Goal: Task Accomplishment & Management: Manage account settings

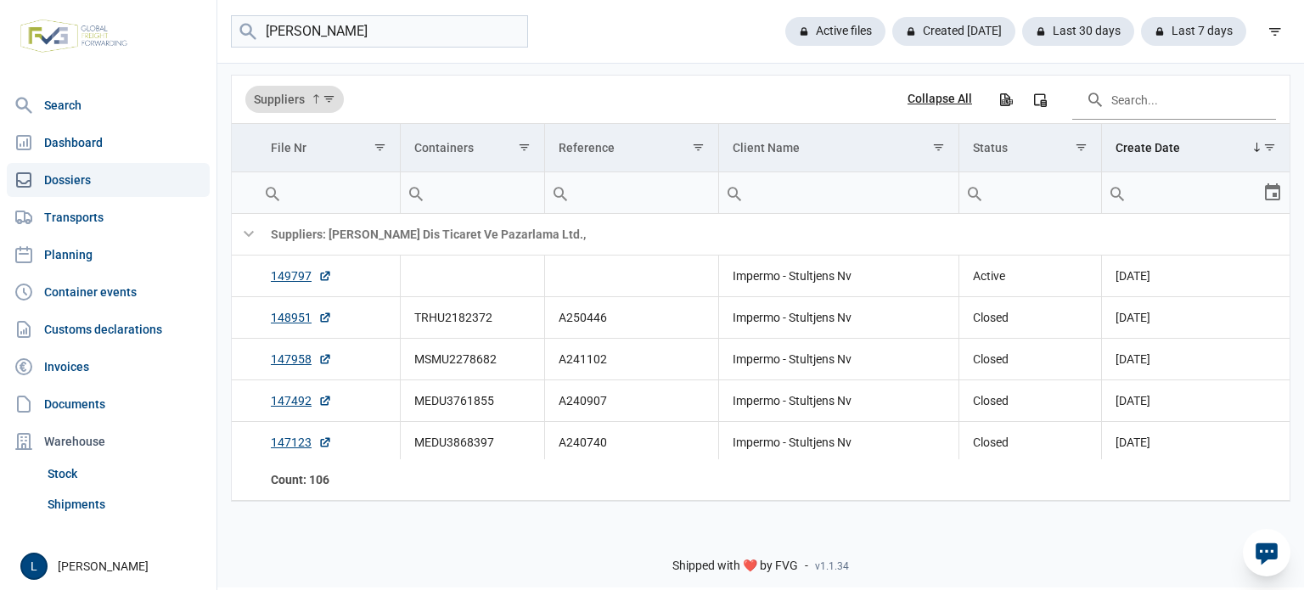
click at [339, 36] on input "[PERSON_NAME]" at bounding box center [379, 31] width 297 height 33
type input "icon"
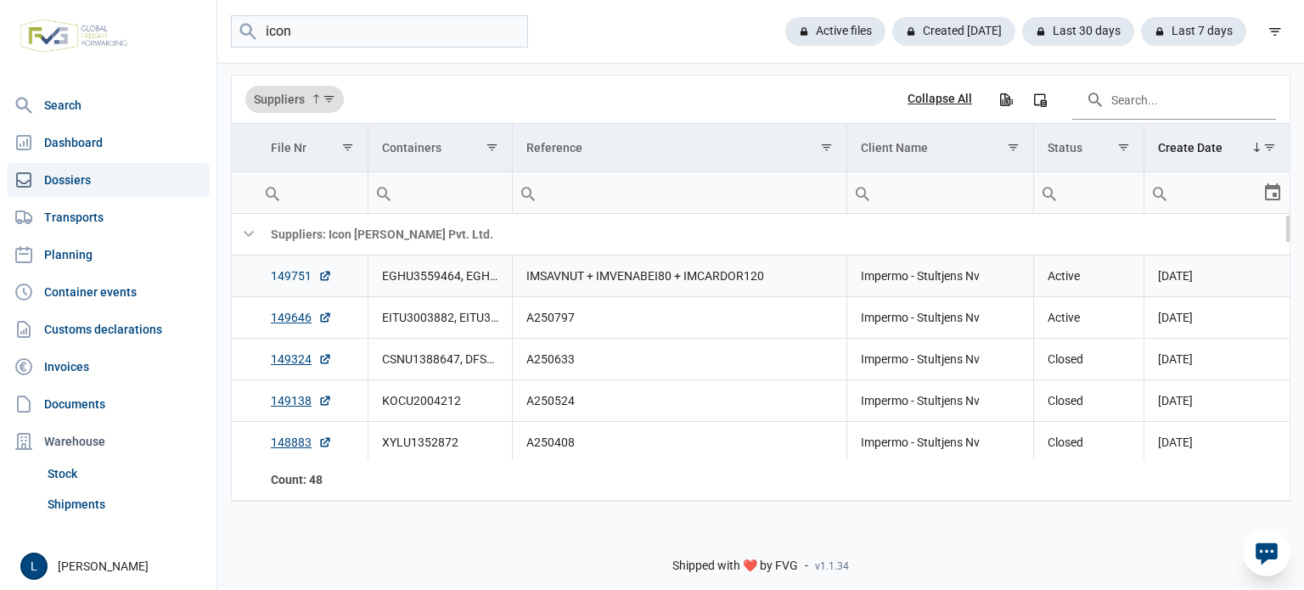
click at [311, 272] on link "149751" at bounding box center [301, 275] width 61 height 17
click at [395, 37] on input "icon" at bounding box center [379, 31] width 297 height 33
click at [296, 274] on link "149751" at bounding box center [301, 275] width 61 height 17
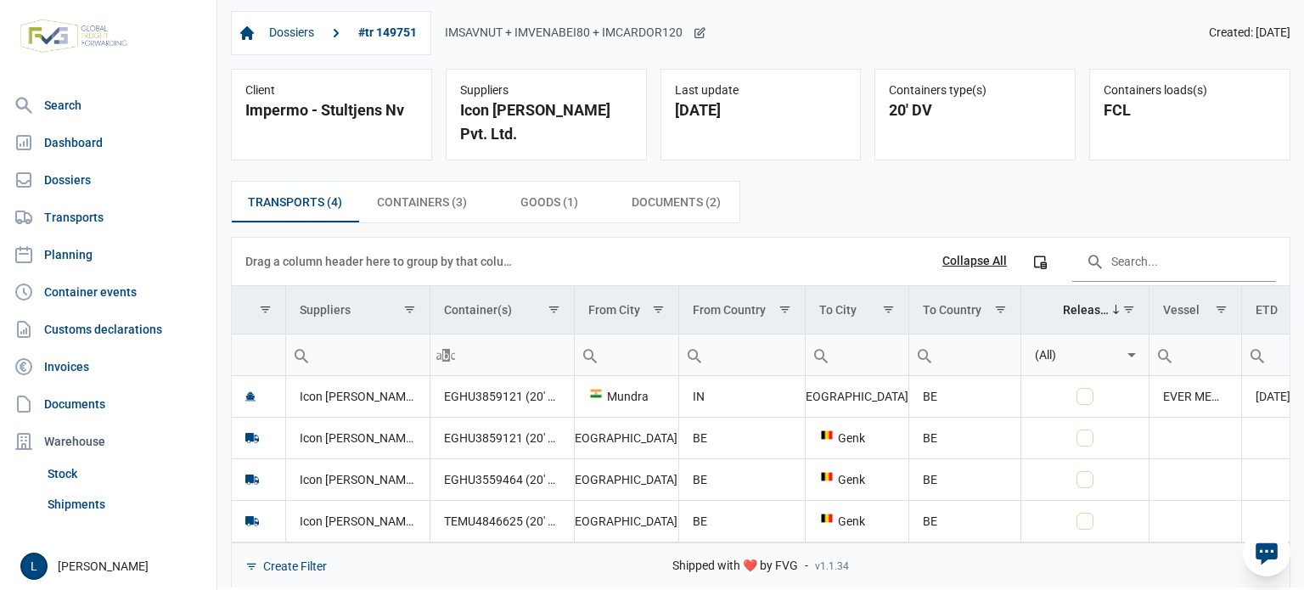
click at [527, 31] on div "IMSAVNUT + IMVENABEI80 + IMCARDOR120" at bounding box center [575, 32] width 261 height 15
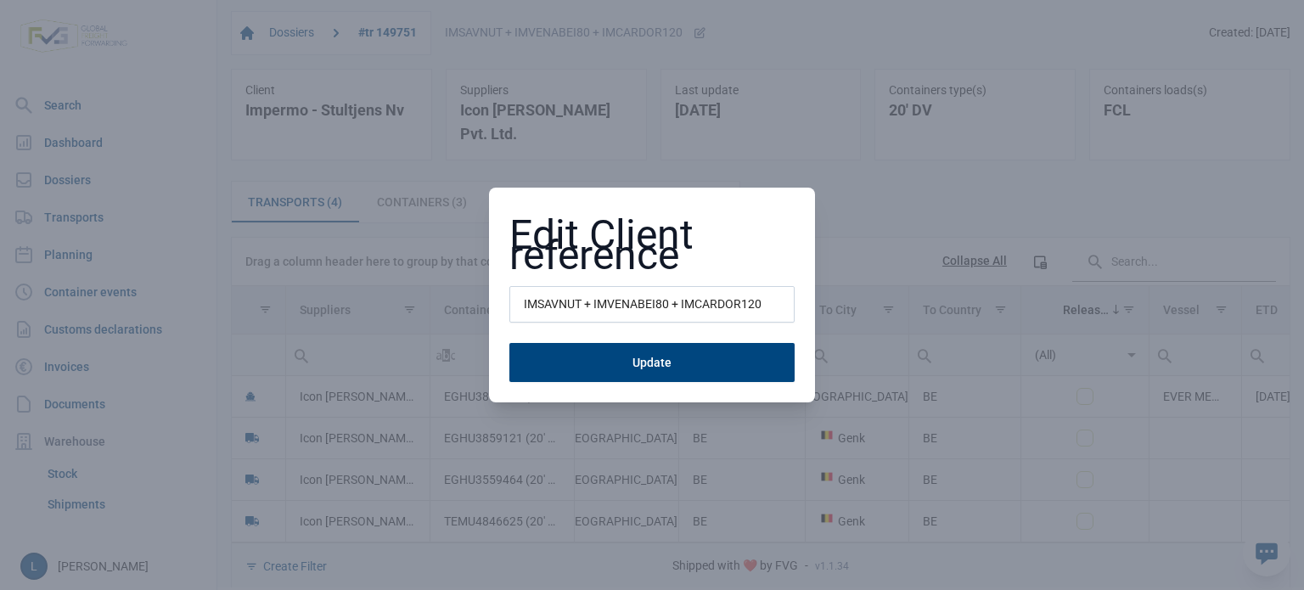
click at [542, 291] on input "IMSAVNUT + IMVENABEI80 + IMCARDOR120" at bounding box center [651, 304] width 285 height 37
type input "a"
type input "A250809"
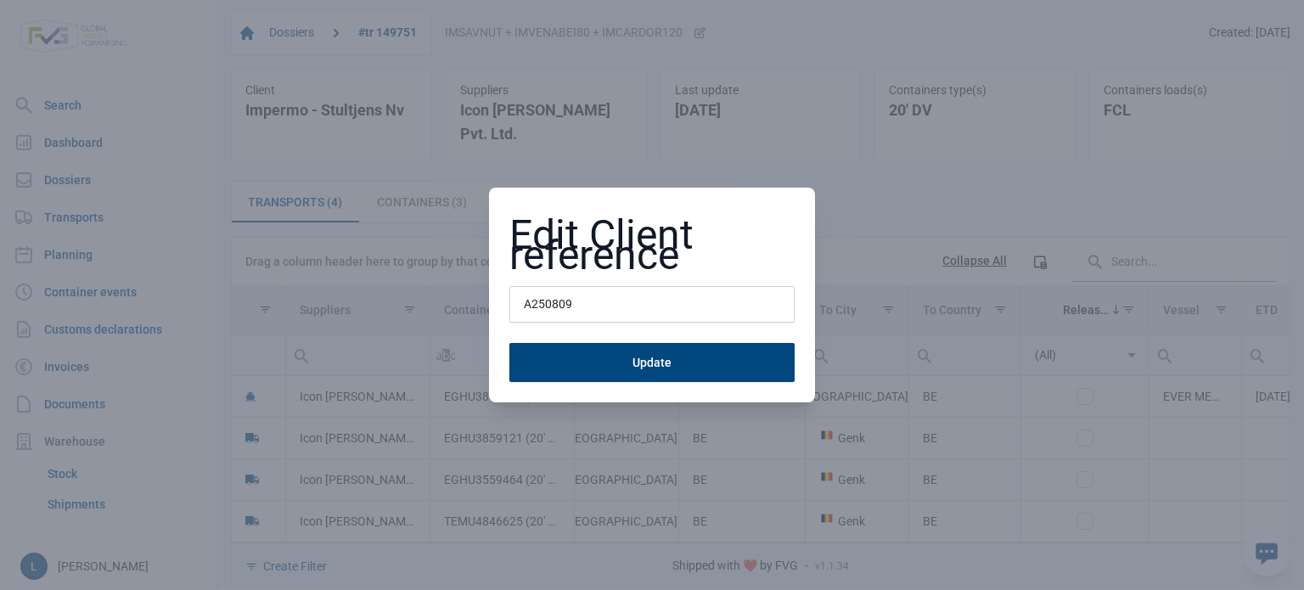
click at [509, 343] on button "Update" at bounding box center [651, 362] width 285 height 39
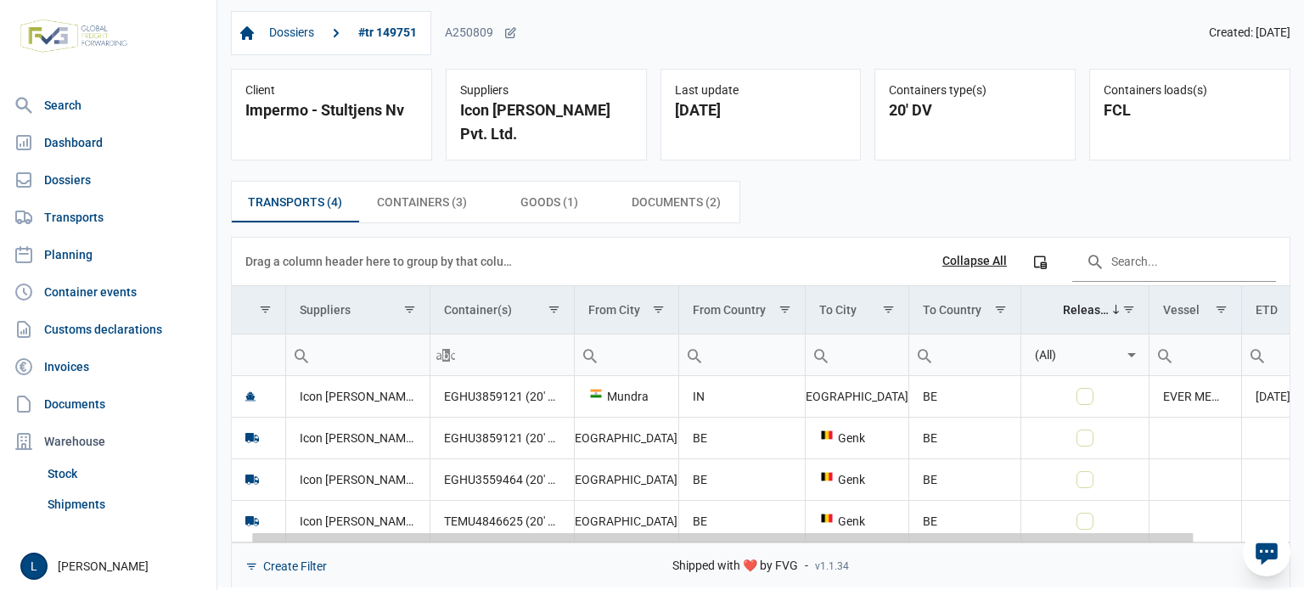
scroll to position [0, 126]
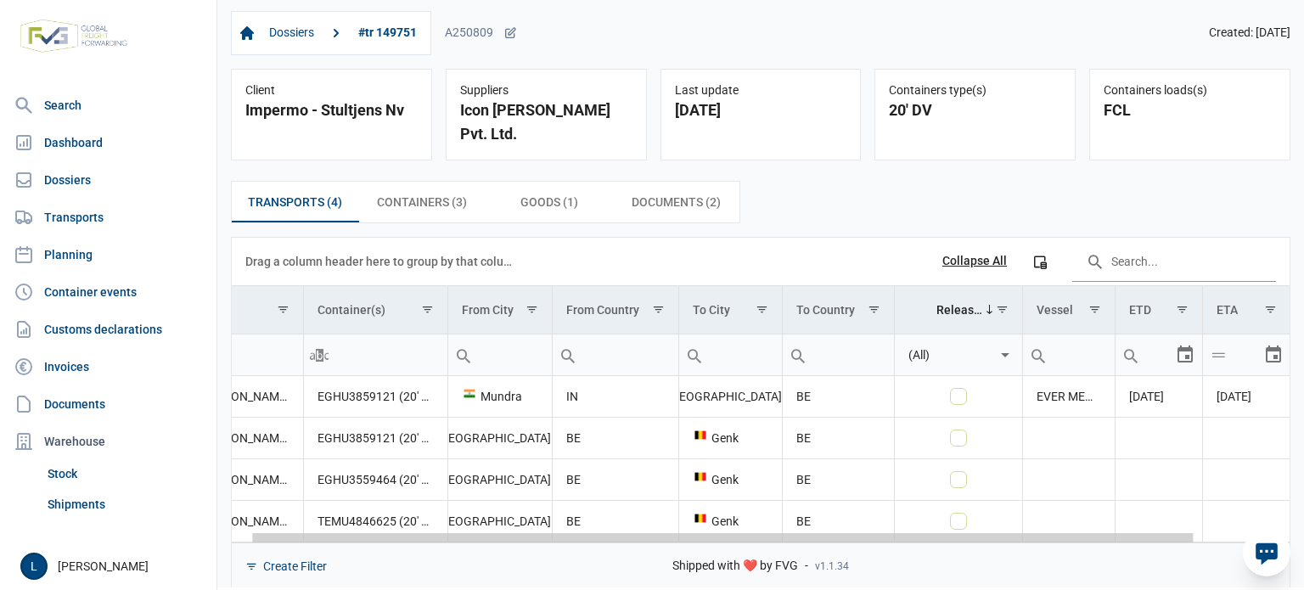
drag, startPoint x: 646, startPoint y: 516, endPoint x: 1067, endPoint y: 506, distance: 421.1
click at [1067, 506] on body "For evaluation purposes only. Redistribution prohibited. Please register an exi…" at bounding box center [652, 265] width 1304 height 590
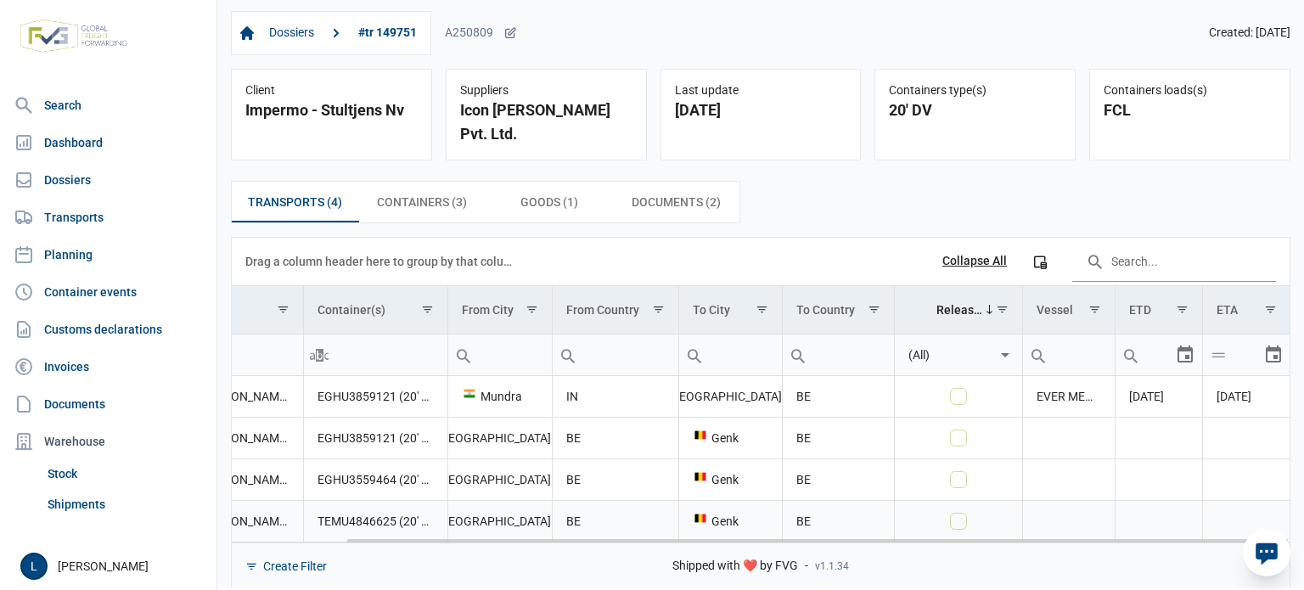
click at [355, 502] on td "TEMU4846625 (20' DV)" at bounding box center [375, 521] width 144 height 42
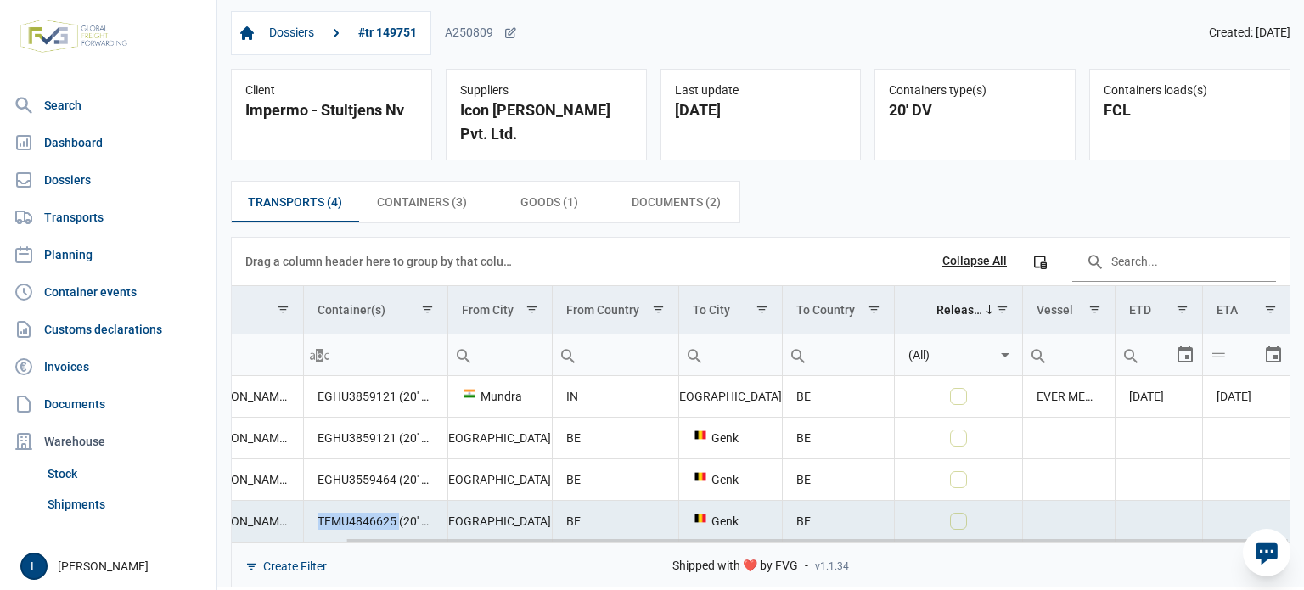
click at [355, 502] on td "TEMU4846625 (20' DV)" at bounding box center [375, 521] width 144 height 42
copy td "TEMU4846625"
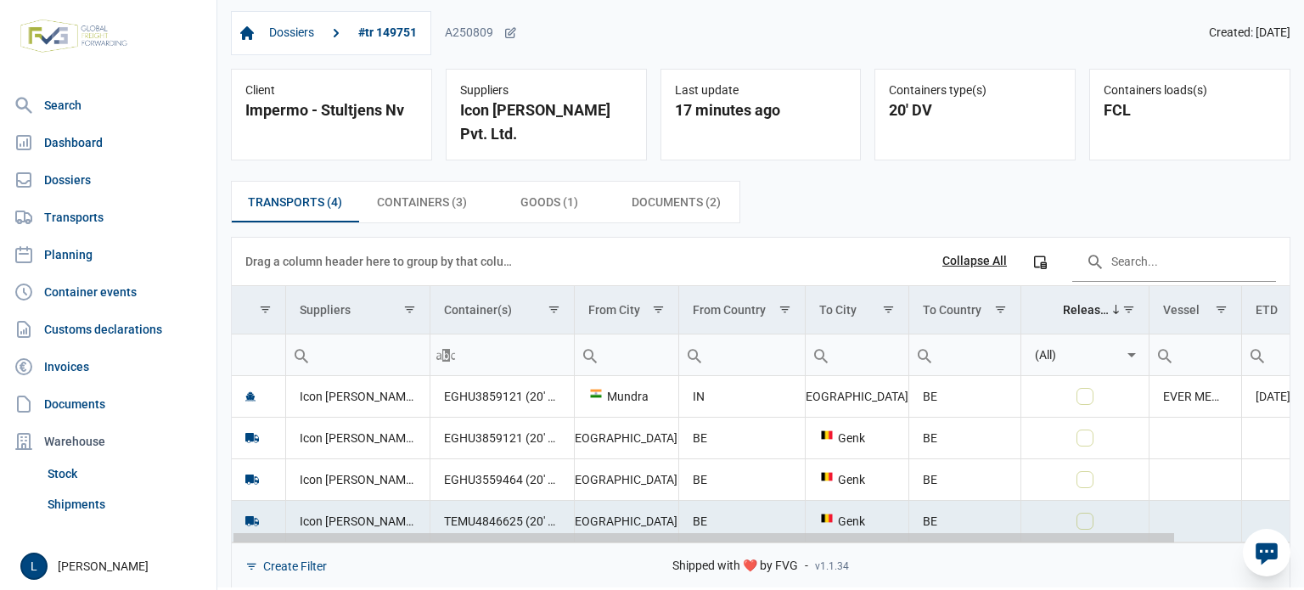
scroll to position [0, 126]
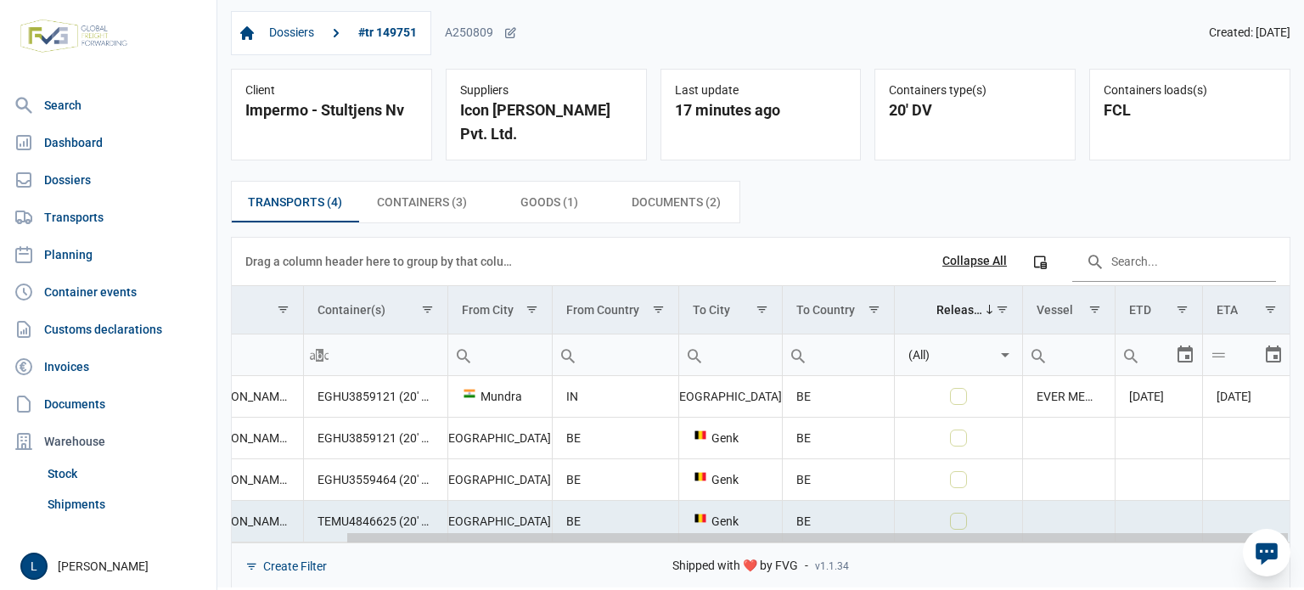
drag, startPoint x: 716, startPoint y: 513, endPoint x: 983, endPoint y: 505, distance: 266.6
click at [981, 505] on body "For evaluation purposes only. Redistribution prohibited. Please register an exi…" at bounding box center [652, 265] width 1304 height 590
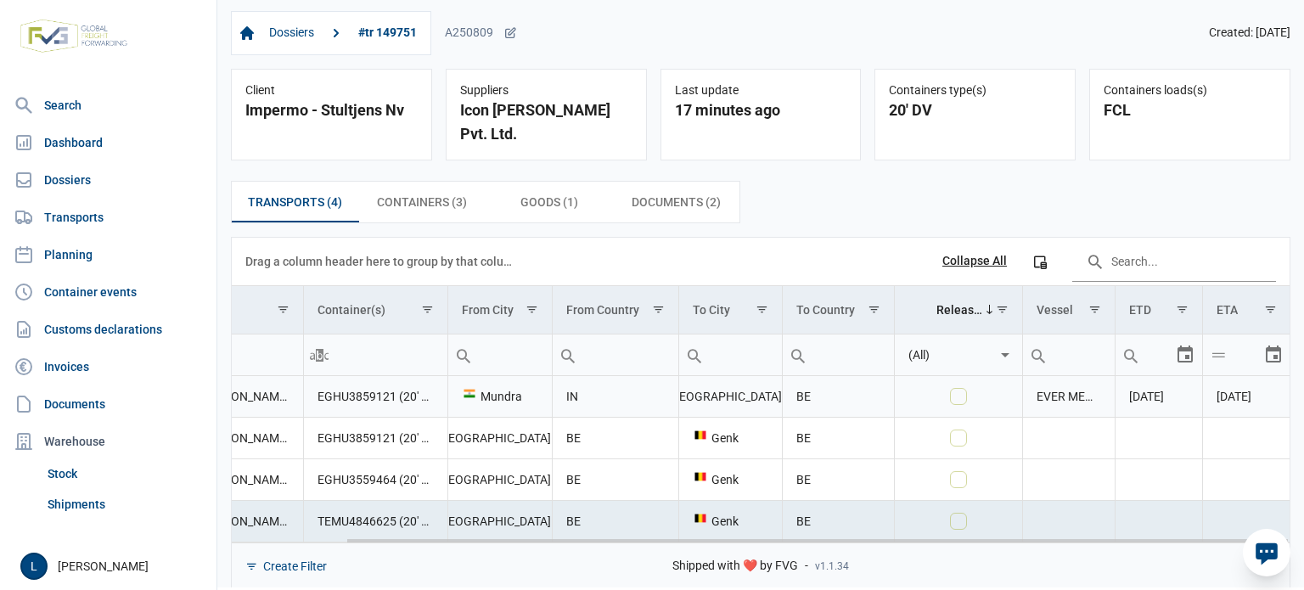
click at [1161, 390] on span "15-08-2025" at bounding box center [1146, 397] width 35 height 14
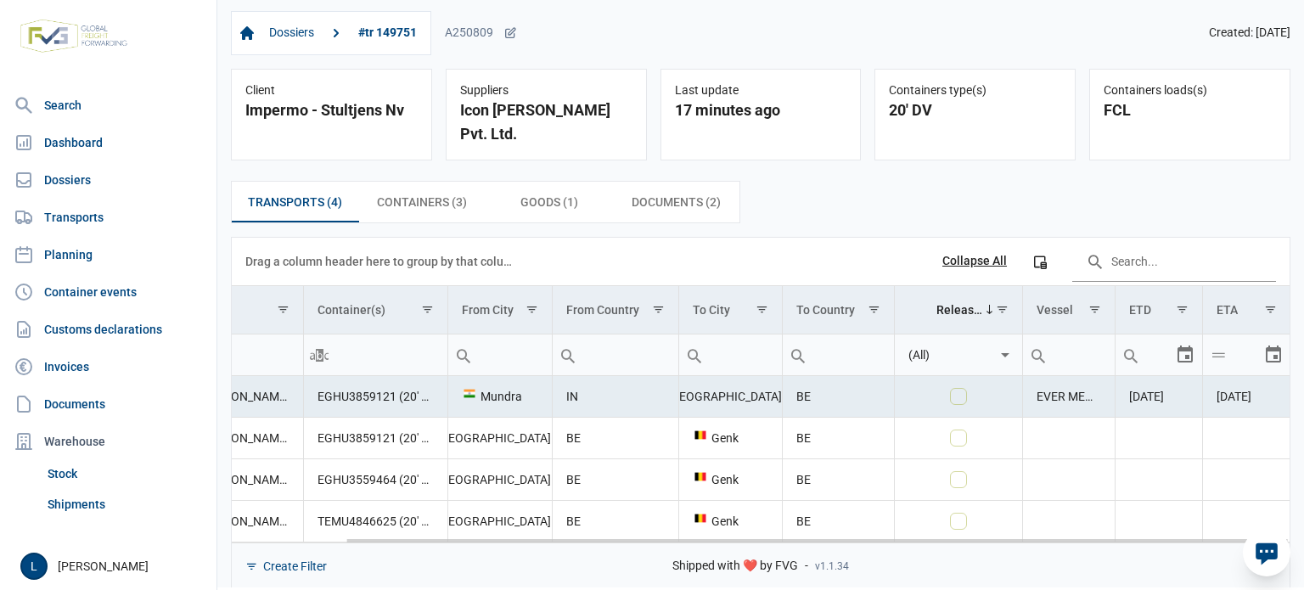
click at [1161, 390] on span "15-08-2025" at bounding box center [1146, 397] width 35 height 14
click at [875, 542] on div "Create Filter" at bounding box center [760, 565] width 1057 height 47
